Goal: Transaction & Acquisition: Purchase product/service

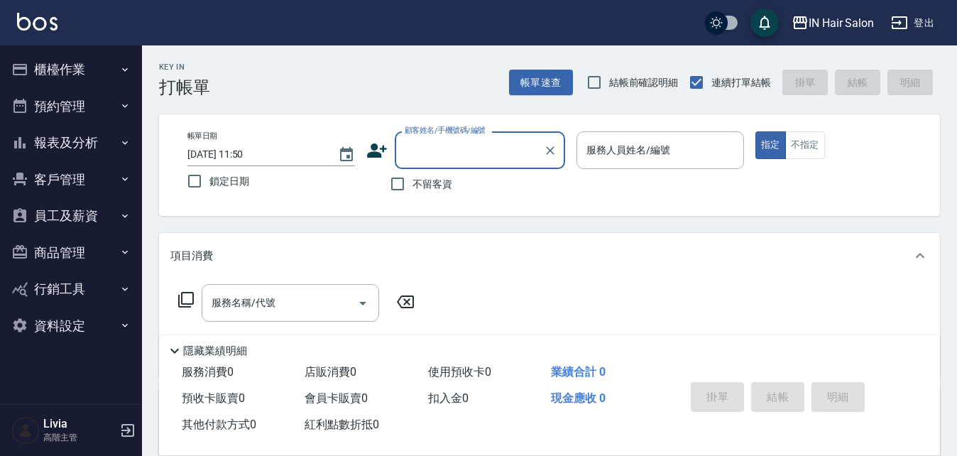
click at [75, 69] on button "櫃檯作業" at bounding box center [71, 69] width 131 height 37
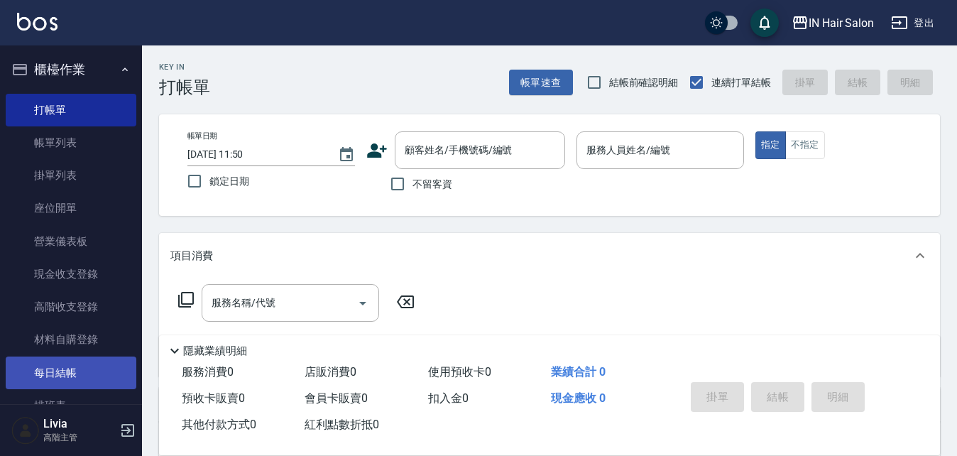
click at [58, 375] on link "每日結帳" at bounding box center [71, 372] width 131 height 33
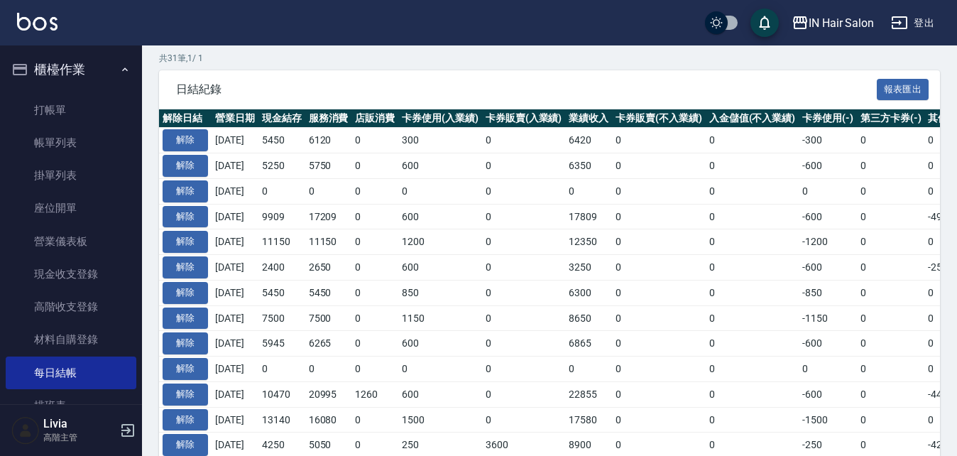
scroll to position [355, 0]
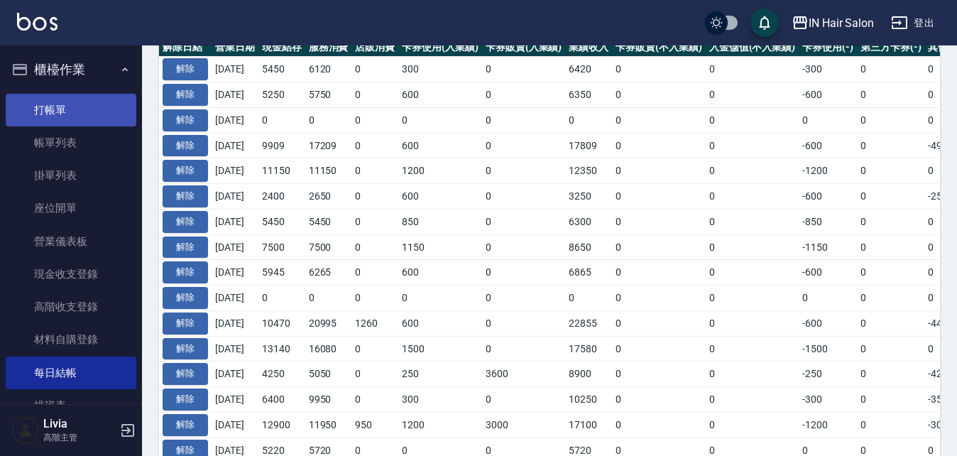
click at [50, 103] on link "打帳單" at bounding box center [71, 110] width 131 height 33
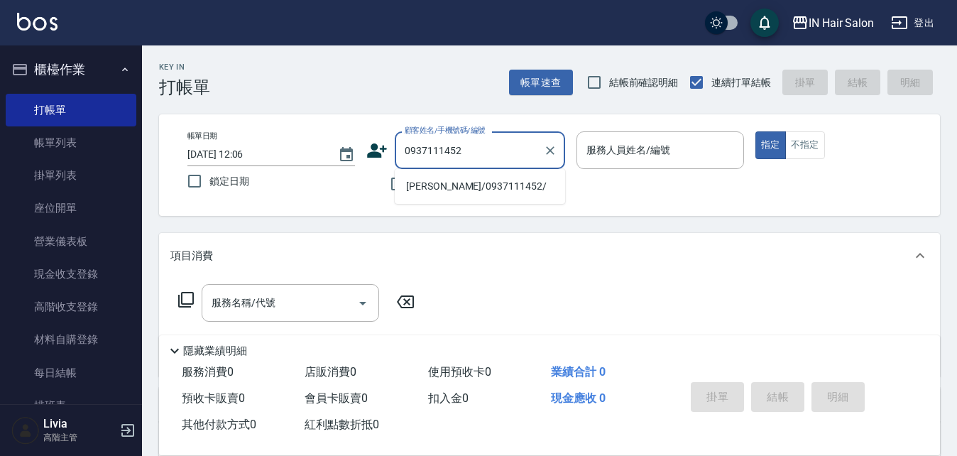
click at [435, 188] on li "[PERSON_NAME]/0937111452/" at bounding box center [480, 186] width 170 height 23
type input "[PERSON_NAME]/0937111452/"
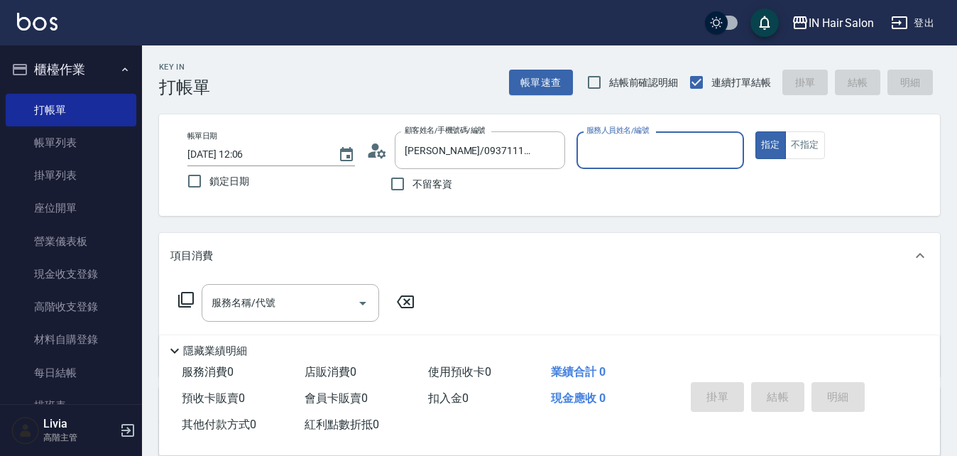
type input "7號設計師[PERSON_NAME]-7"
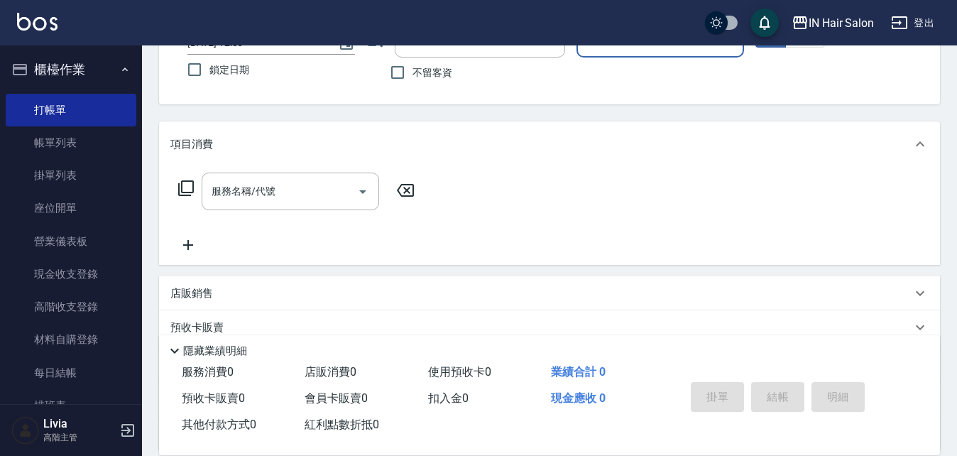
scroll to position [243, 0]
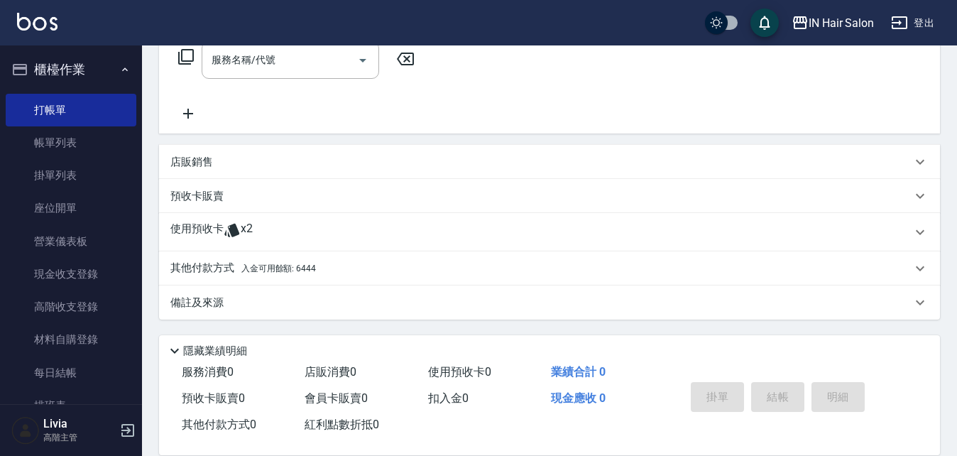
drag, startPoint x: 192, startPoint y: 226, endPoint x: 219, endPoint y: 227, distance: 26.3
click at [192, 227] on p "使用預收卡" at bounding box center [196, 232] width 53 height 21
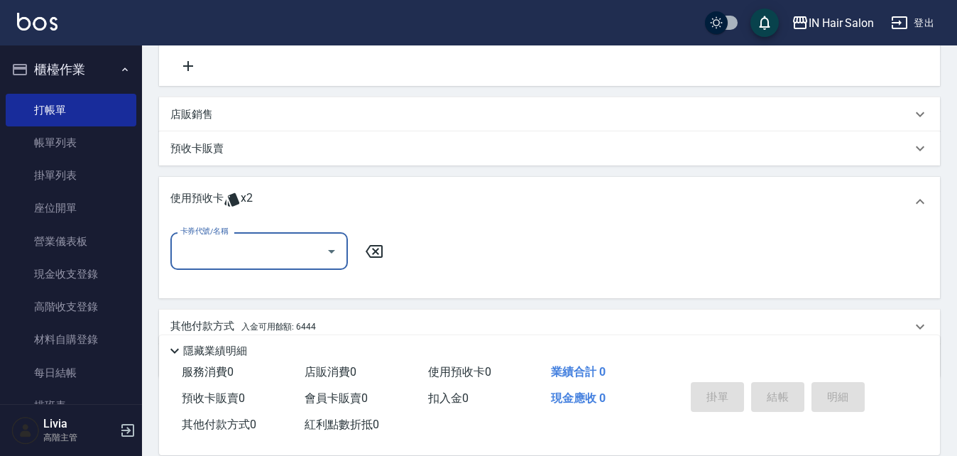
scroll to position [314, 0]
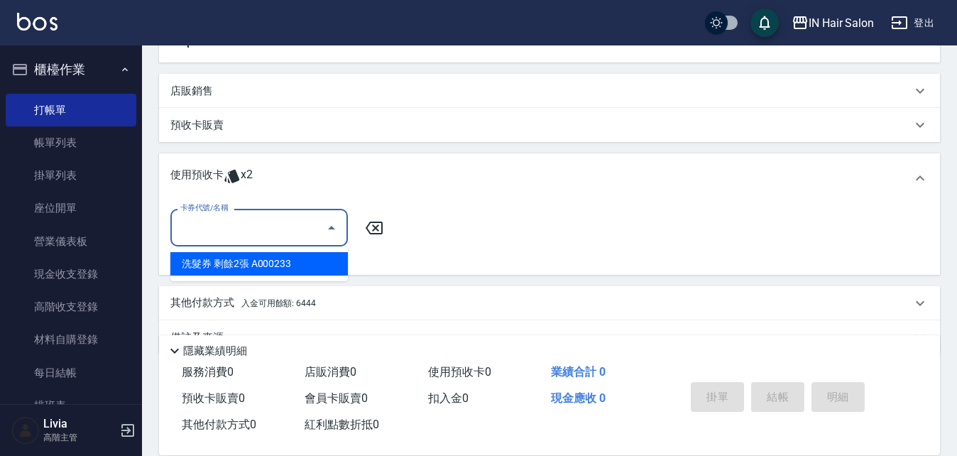
click at [245, 223] on input "卡券代號/名稱" at bounding box center [248, 227] width 143 height 25
click at [237, 260] on div "洗髮券 剩餘2張 A000233" at bounding box center [259, 263] width 178 height 23
type input "洗髮券 A000233"
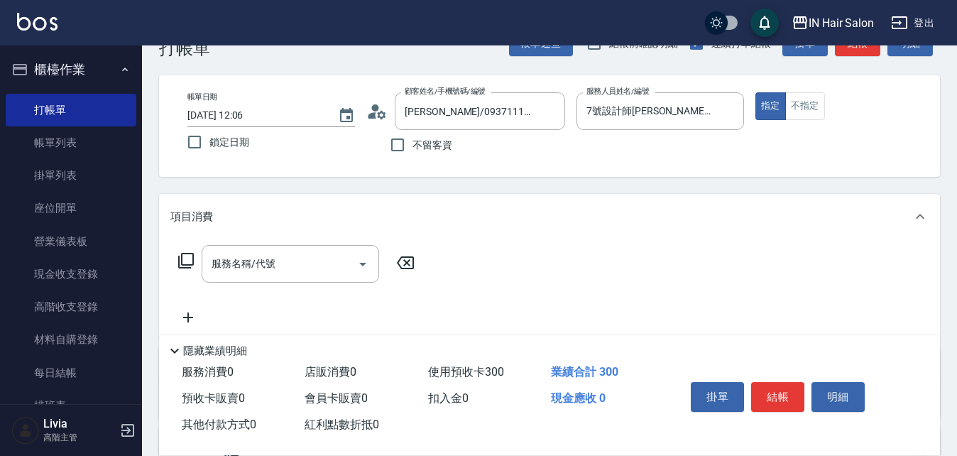
scroll to position [30, 0]
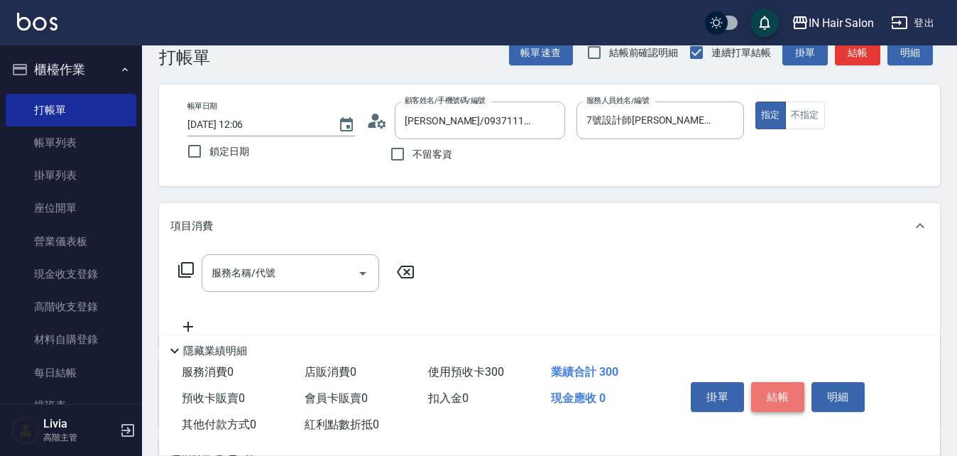
click at [781, 393] on button "結帳" at bounding box center [777, 397] width 53 height 30
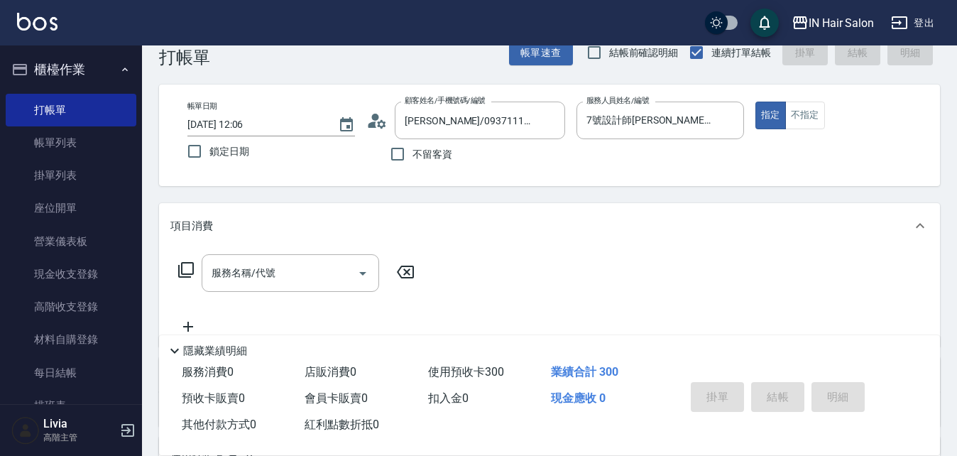
type input "[DATE] 12:07"
